Goal: Information Seeking & Learning: Learn about a topic

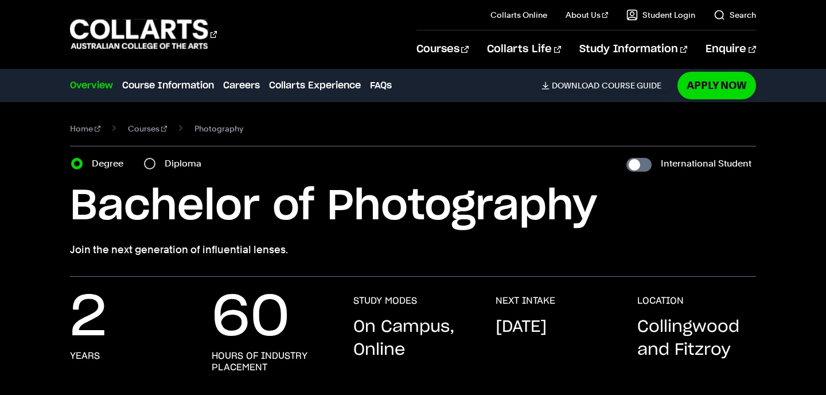
click at [153, 164] on input "Diploma" at bounding box center [149, 163] width 11 height 11
radio input "true"
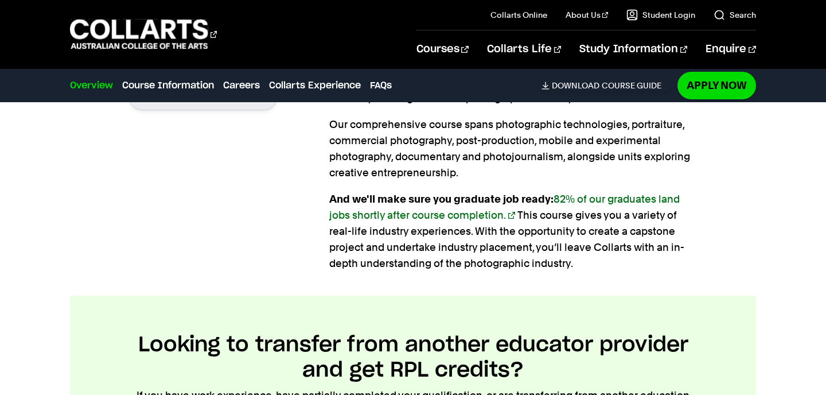
scroll to position [885, 0]
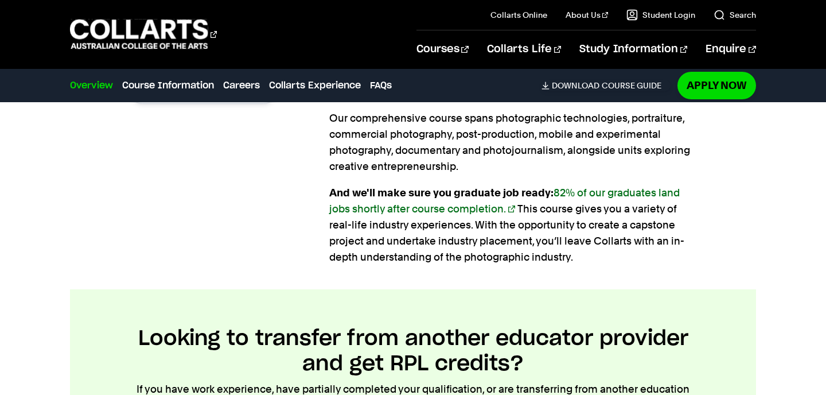
click at [509, 208] on link "82% of our graduates land jobs shortly after course completion." at bounding box center [504, 200] width 351 height 28
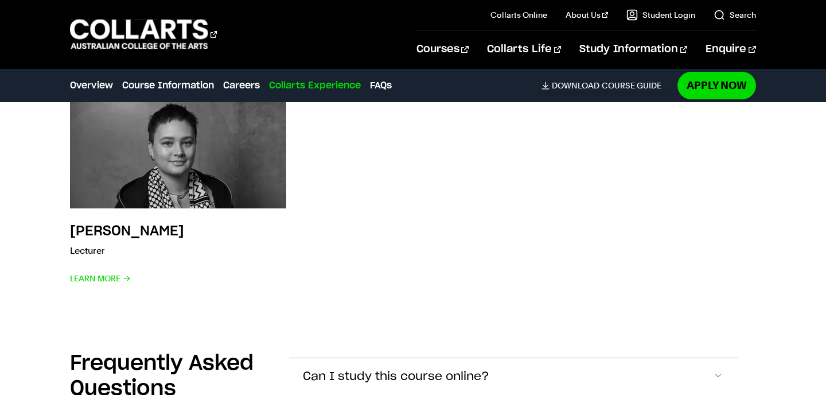
scroll to position [3897, 0]
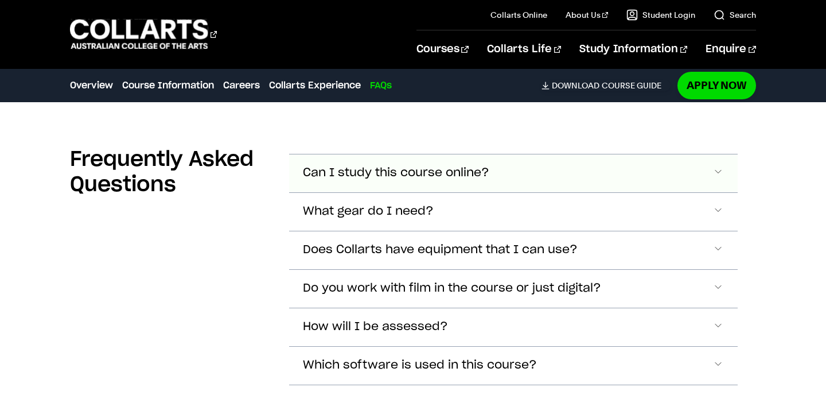
click at [728, 169] on button "Can I study this course online?" at bounding box center [513, 173] width 448 height 38
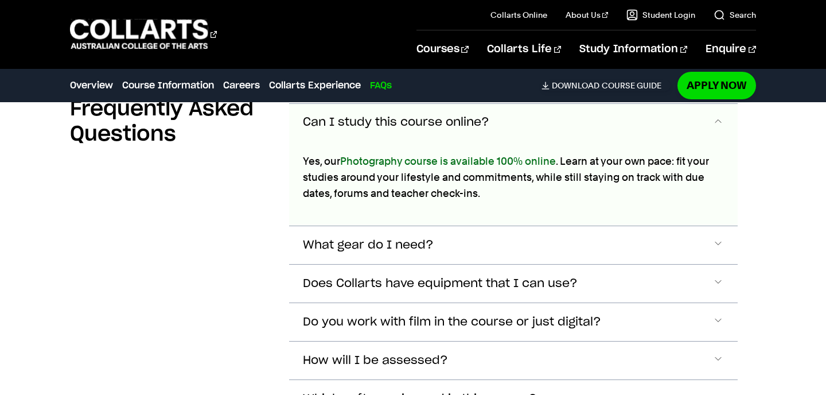
click at [724, 125] on button "Can I study this course online?" at bounding box center [513, 123] width 448 height 38
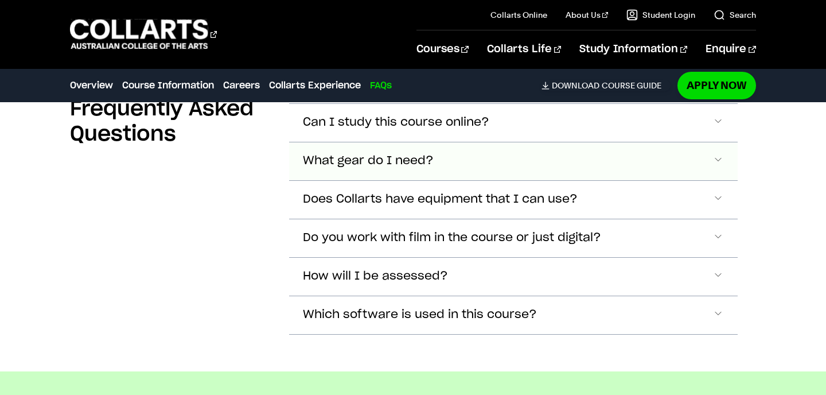
click at [726, 142] on button "What gear do I need?" at bounding box center [513, 123] width 448 height 38
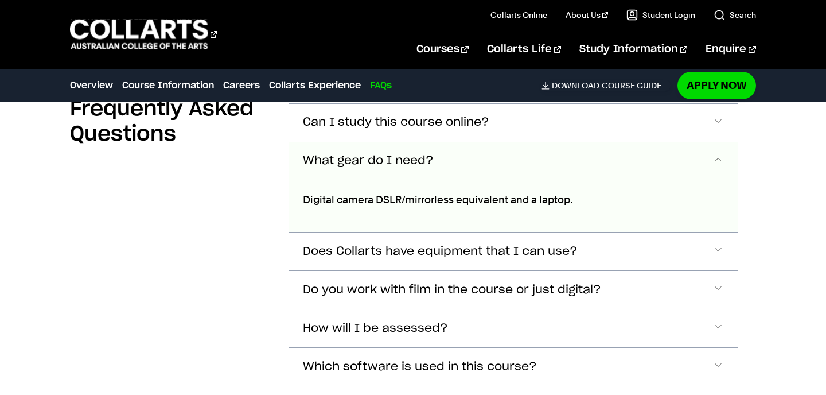
scroll to position [4007, 0]
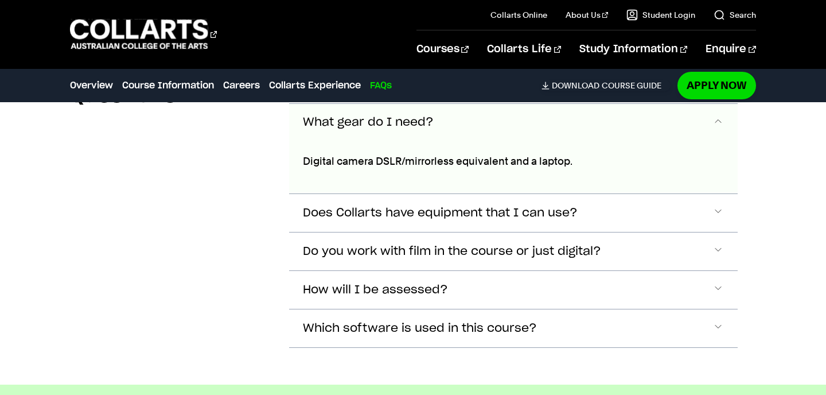
click at [717, 120] on span "Accordion Section" at bounding box center [718, 122] width 11 height 15
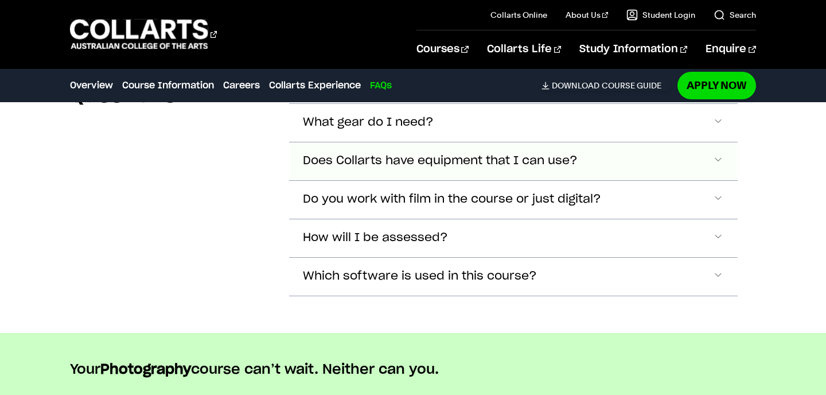
click at [718, 92] on span "Accordion Section" at bounding box center [718, 84] width 11 height 15
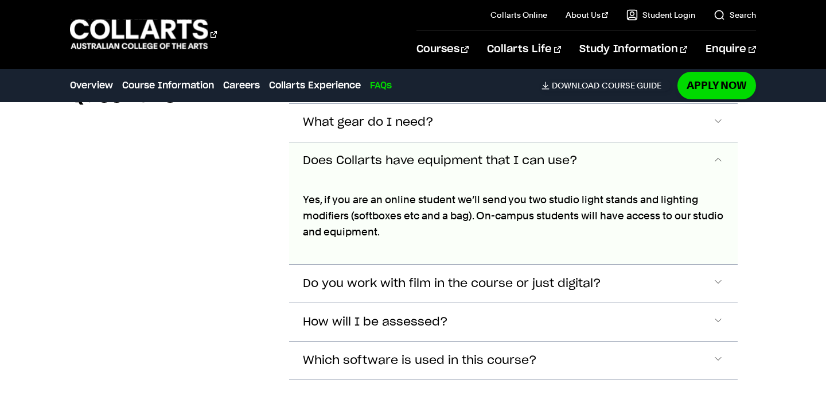
scroll to position [4046, 0]
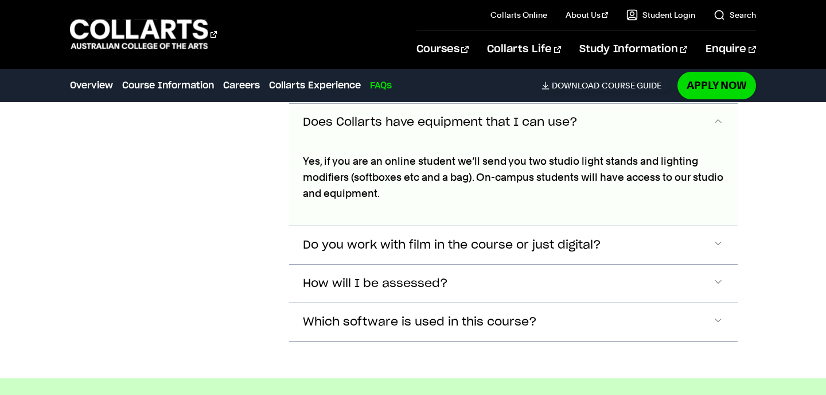
click at [714, 130] on span "Accordion Section" at bounding box center [718, 122] width 11 height 15
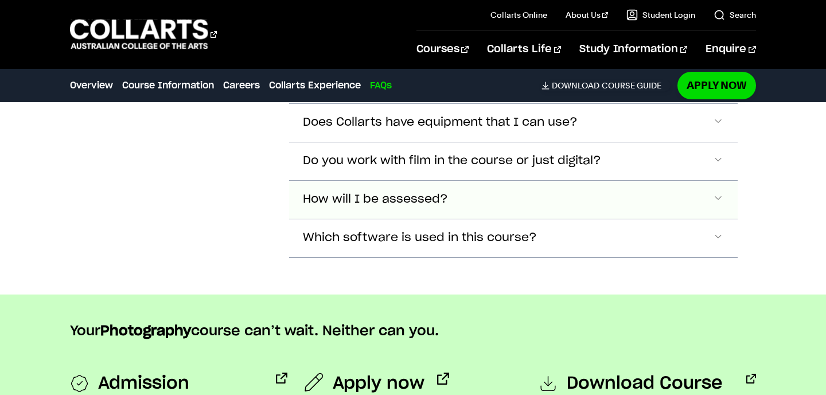
click at [728, 65] on button "How will I be assessed?" at bounding box center [513, 46] width 448 height 38
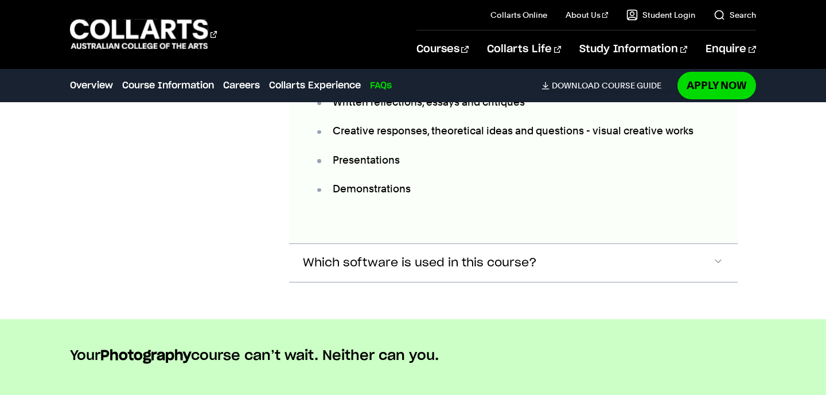
scroll to position [4326, 0]
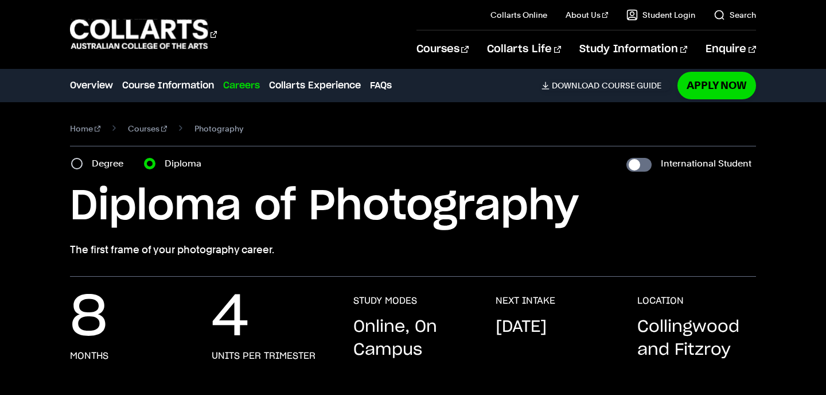
scroll to position [0, 0]
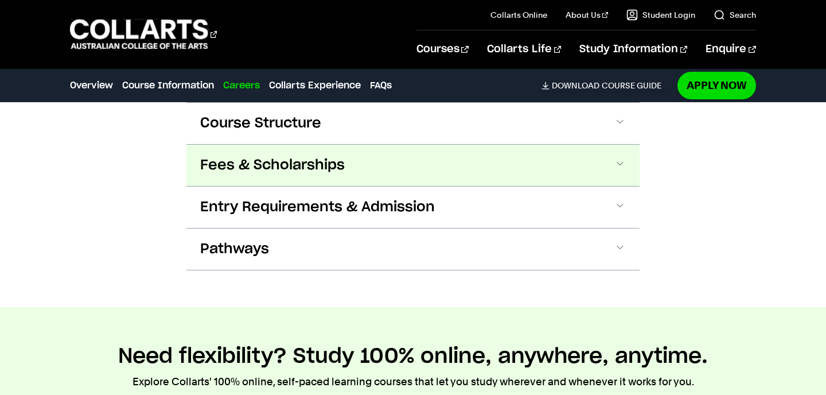
click at [0, 0] on button "Fees & Scholarships" at bounding box center [0, 0] width 0 height 0
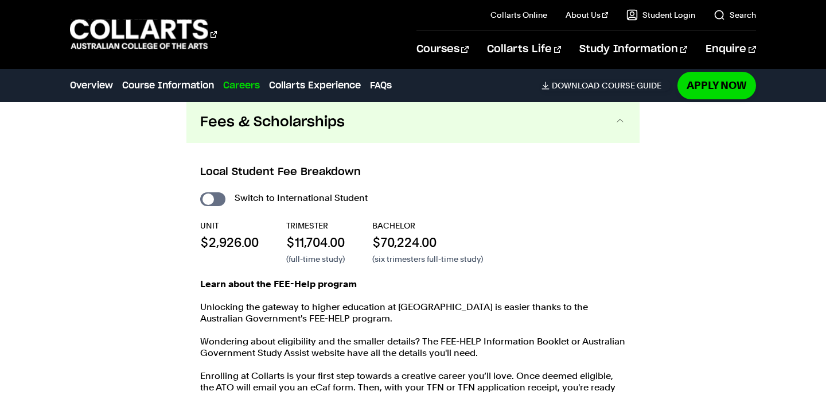
scroll to position [1444, 0]
click at [209, 199] on input "International Student" at bounding box center [212, 199] width 25 height 14
checkbox input "true"
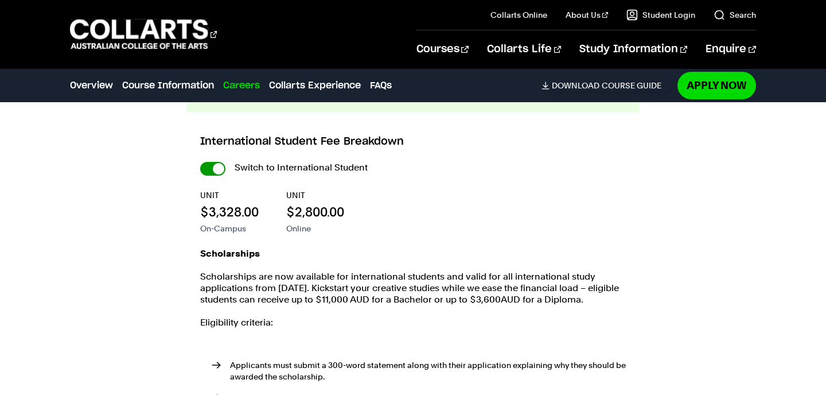
scroll to position [1262, 0]
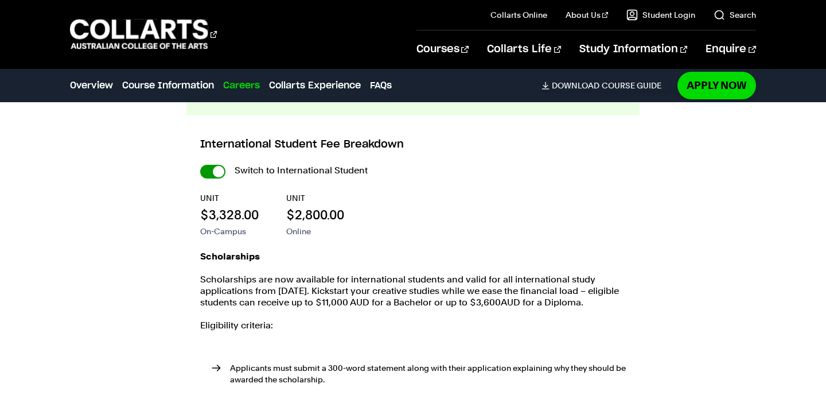
click at [0, 0] on input "International Student" at bounding box center [0, 0] width 0 height 0
checkbox input "false"
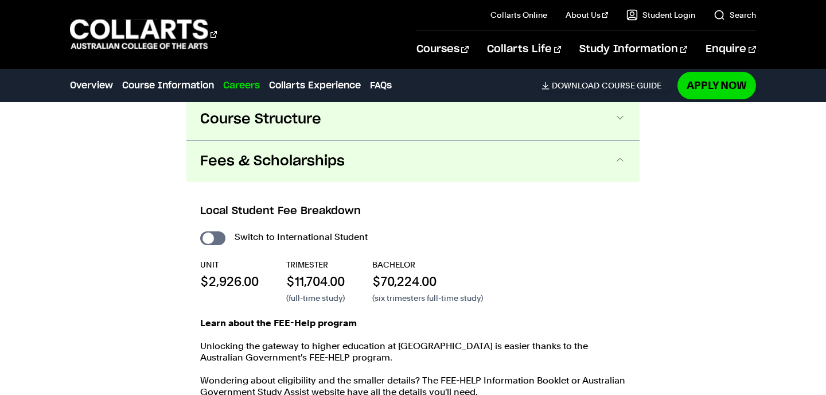
click at [0, 0] on button "Course Structure" at bounding box center [0, 0] width 0 height 0
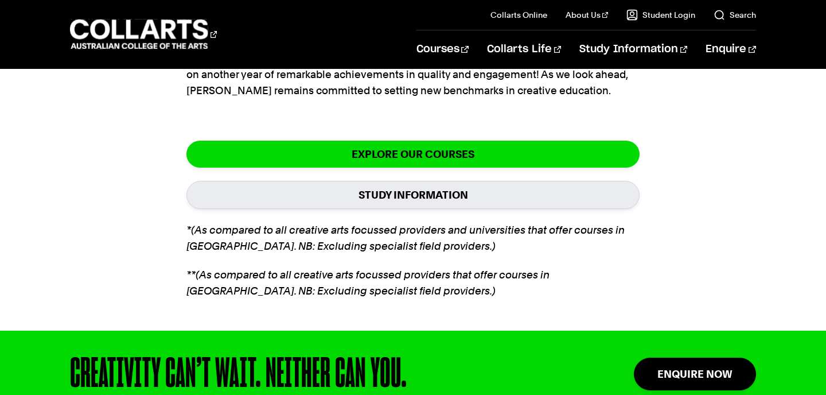
scroll to position [2792, 0]
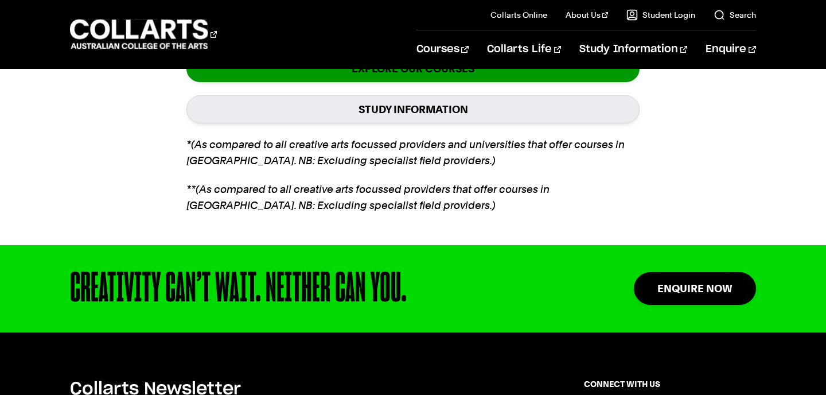
click at [553, 78] on link "EXPLORE OUR COURSES" at bounding box center [412, 68] width 453 height 27
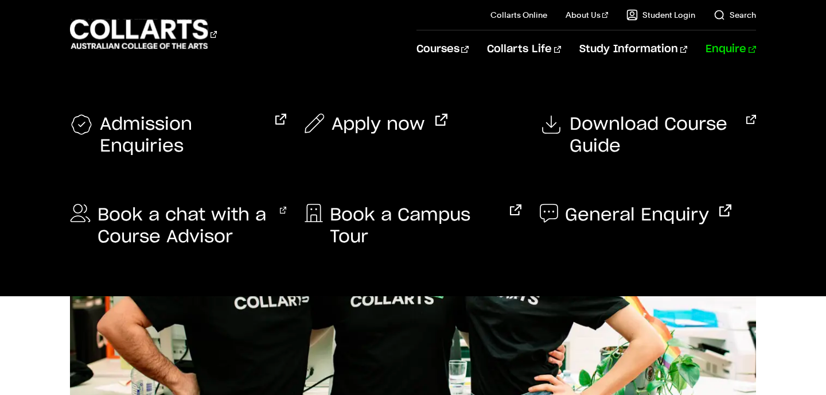
scroll to position [165, 0]
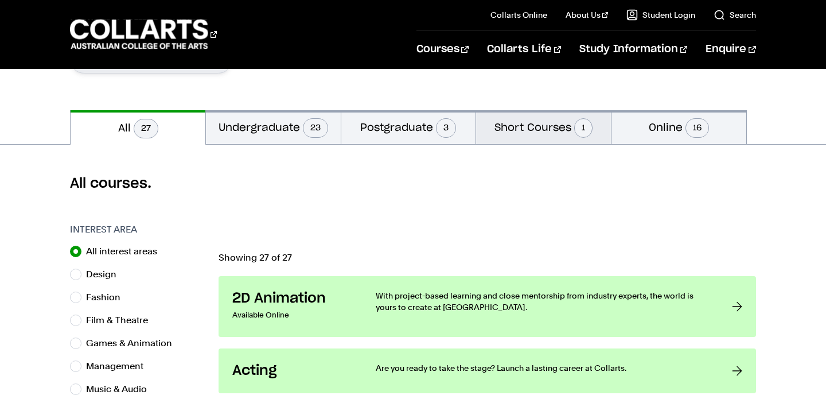
click at [538, 134] on button "Short Courses 1" at bounding box center [543, 127] width 135 height 34
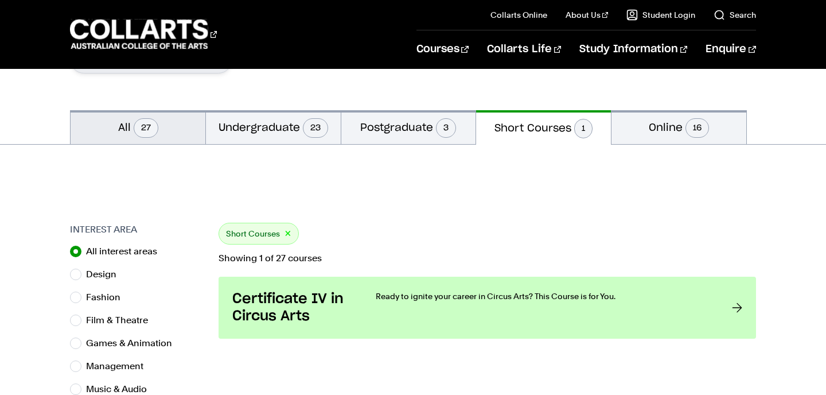
click at [134, 127] on span "27" at bounding box center [146, 128] width 25 height 20
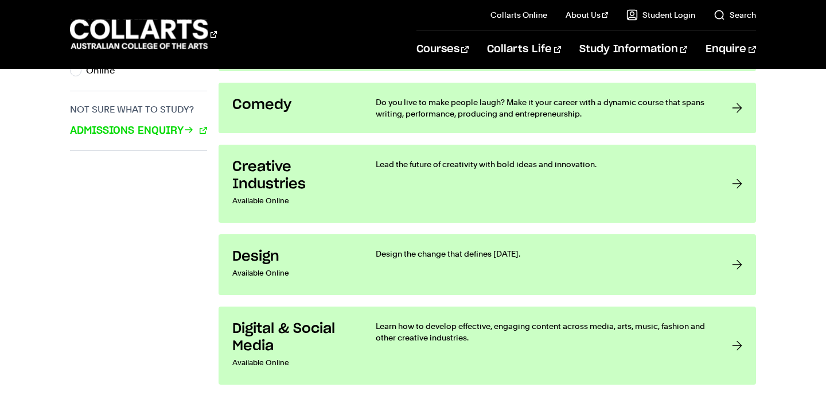
scroll to position [849, 0]
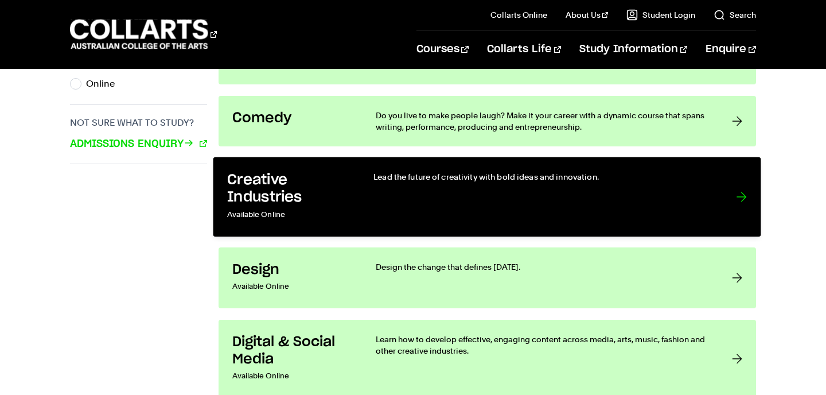
click at [634, 193] on div "Lead the future of creativity with bold ideas and innovation." at bounding box center [544, 197] width 340 height 52
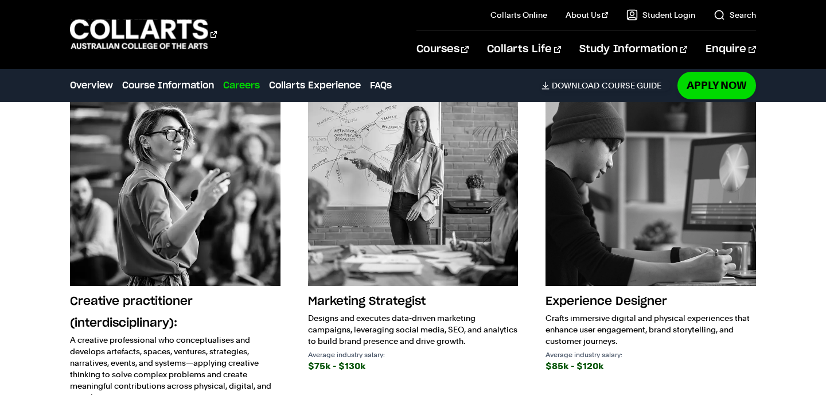
scroll to position [1318, 0]
